Goal: Understand process/instructions: Learn how to perform a task or action

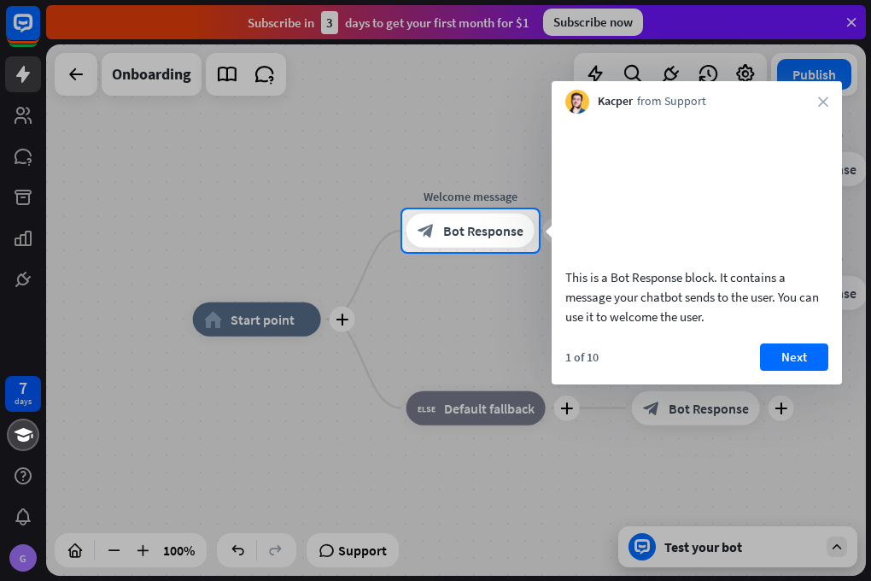
click at [852, 20] on div at bounding box center [435, 104] width 871 height 209
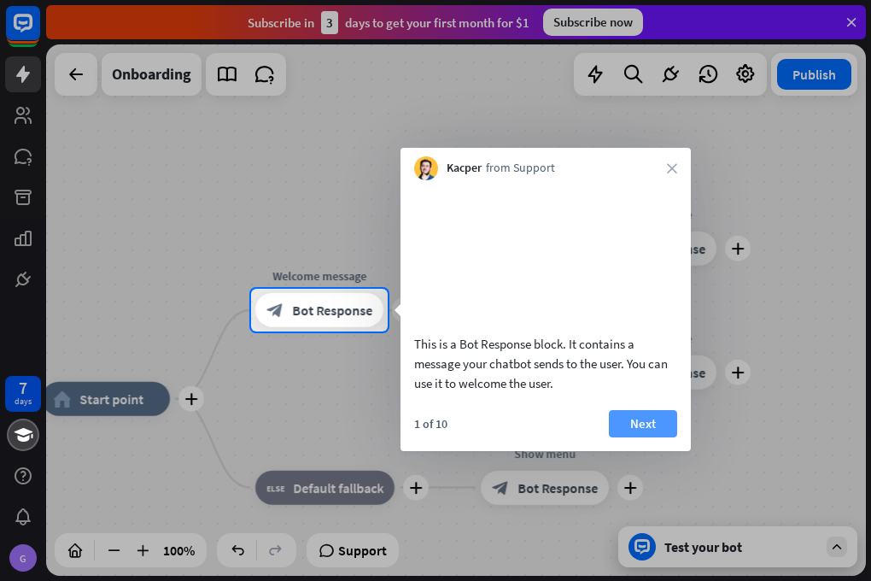
click at [648, 437] on button "Next" at bounding box center [643, 423] width 68 height 27
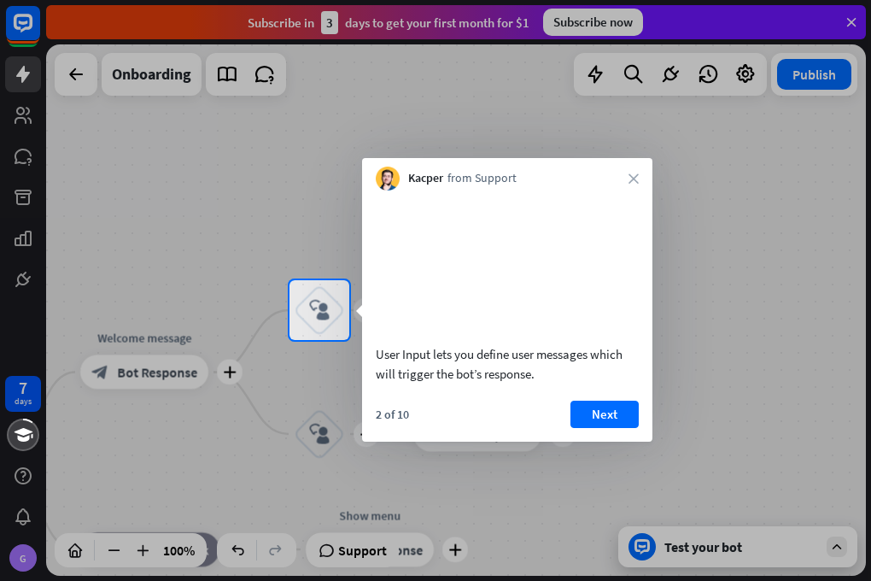
click at [631, 419] on div "User Input lets you define user messages which will trigger the bot’s response.…" at bounding box center [507, 315] width 290 height 251
click at [619, 426] on button "Next" at bounding box center [605, 414] width 68 height 27
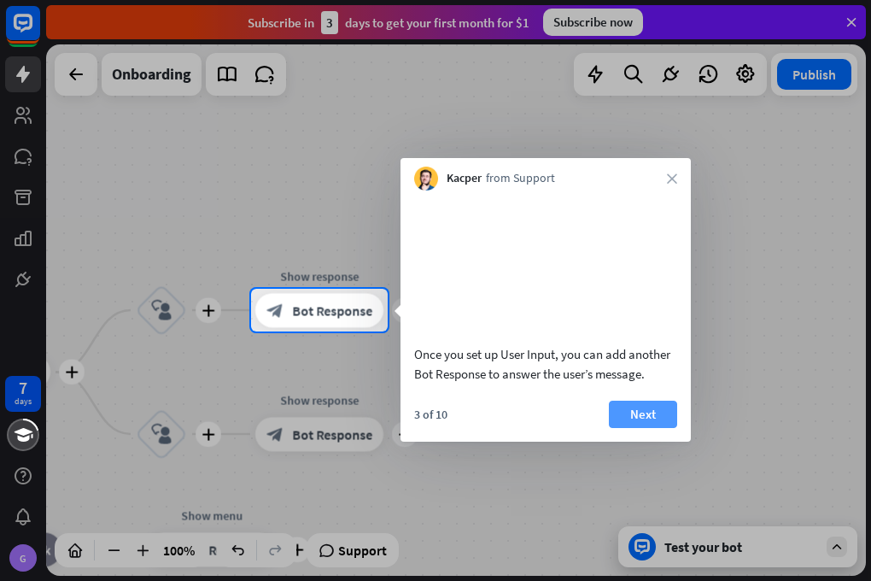
click at [640, 428] on button "Next" at bounding box center [643, 414] width 68 height 27
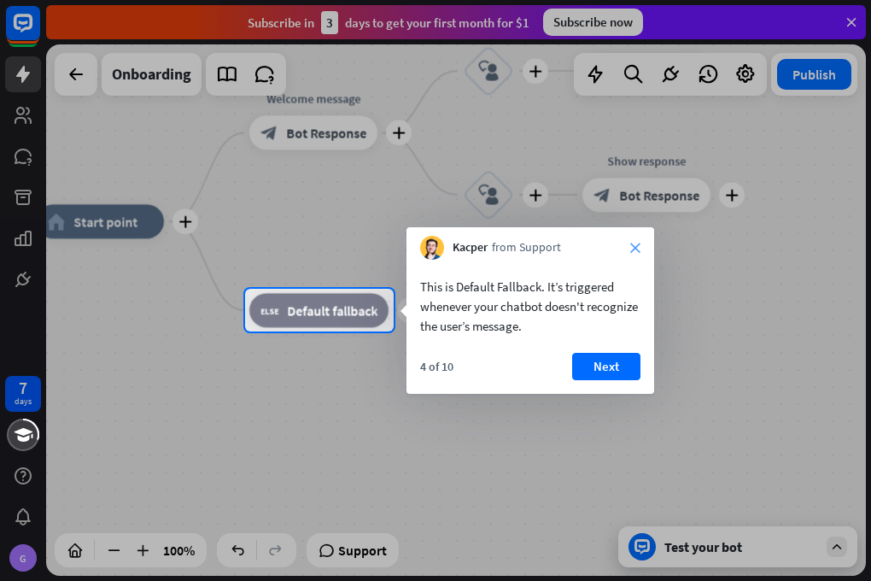
click at [636, 246] on icon "close" at bounding box center [635, 248] width 10 height 10
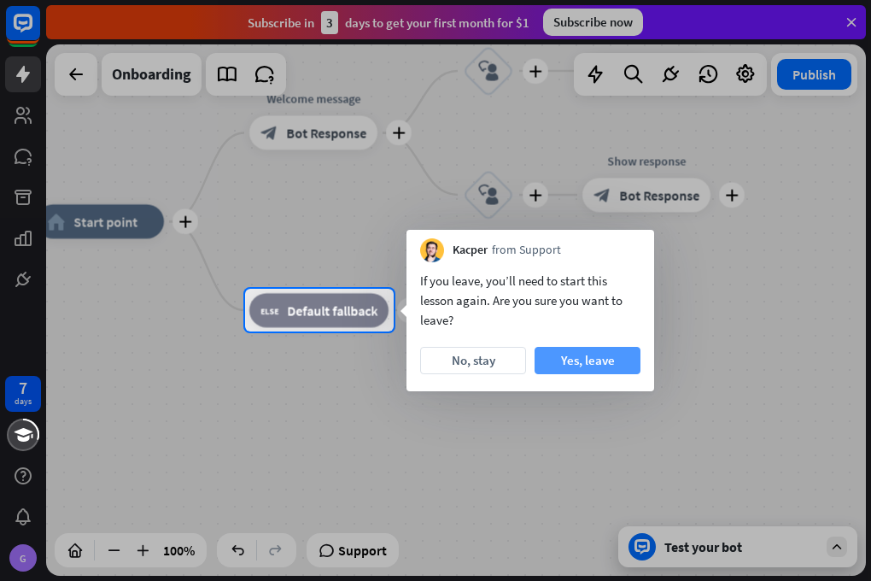
click at [577, 360] on button "Yes, leave" at bounding box center [588, 360] width 106 height 27
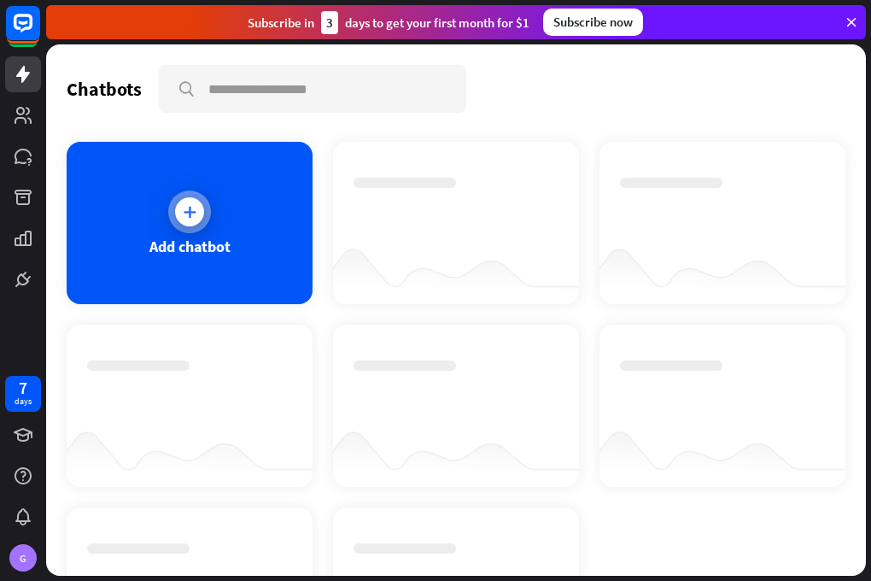
click at [219, 266] on div "Add chatbot" at bounding box center [190, 223] width 246 height 162
